Goal: Task Accomplishment & Management: Manage account settings

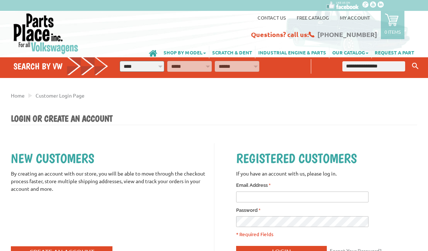
click at [273, 200] on input "* Email Address" at bounding box center [302, 197] width 132 height 11
type input "**********"
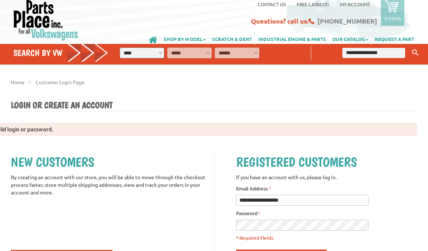
scroll to position [13, 0]
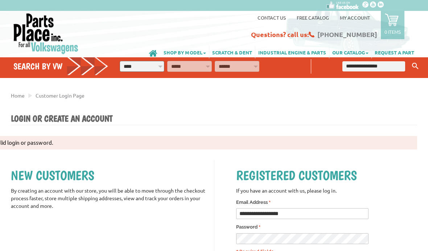
click at [296, 108] on div "Home Customer Login Page *" at bounding box center [214, 181] width 406 height 185
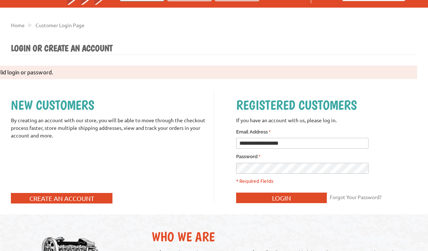
scroll to position [71, 0]
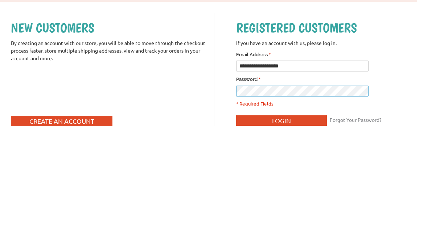
scroll to position [148, 0]
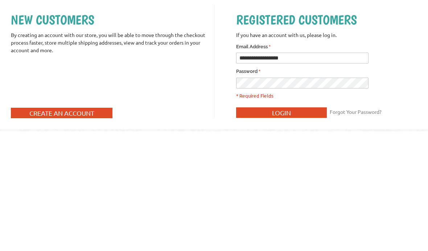
scroll to position [156, 0]
